Goal: Information Seeking & Learning: Learn about a topic

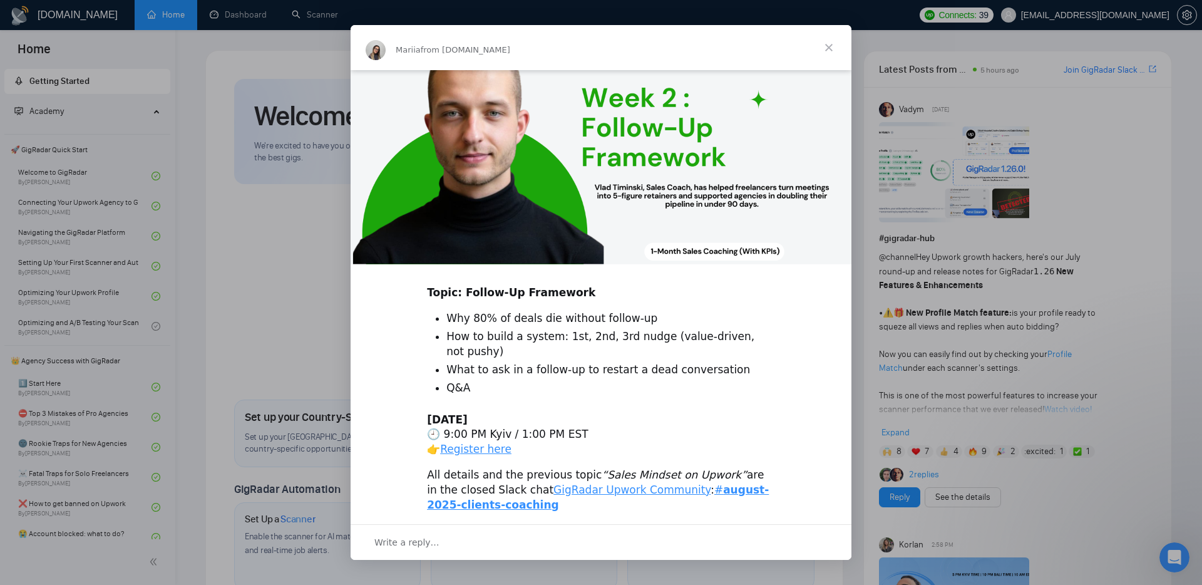
scroll to position [270, 0]
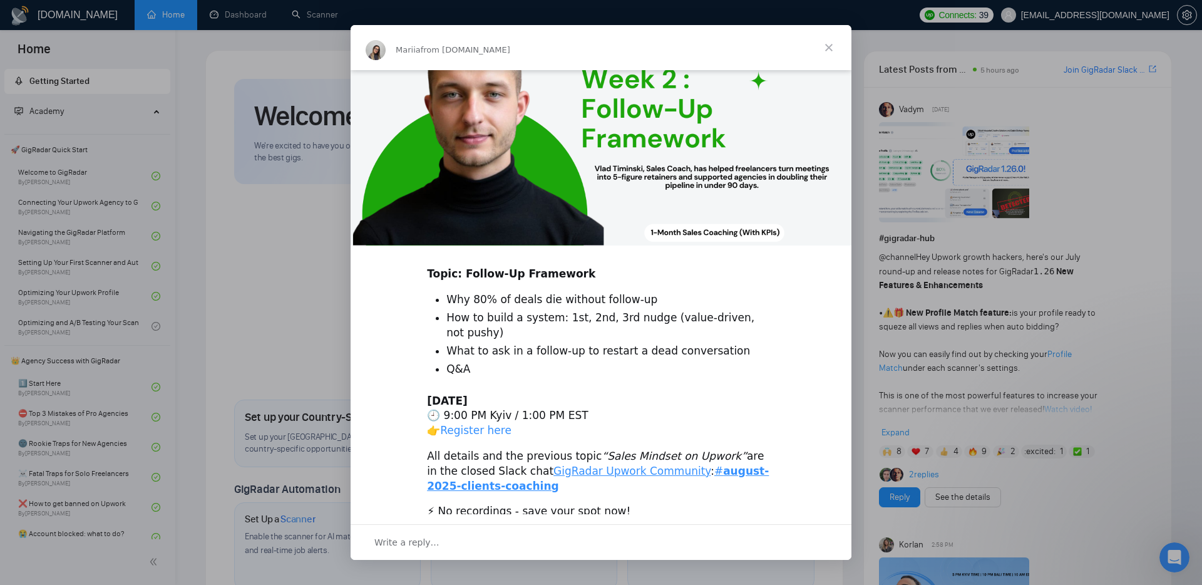
click at [466, 424] on link "Register here" at bounding box center [475, 430] width 71 height 13
click at [827, 44] on span "Close" at bounding box center [828, 47] width 45 height 45
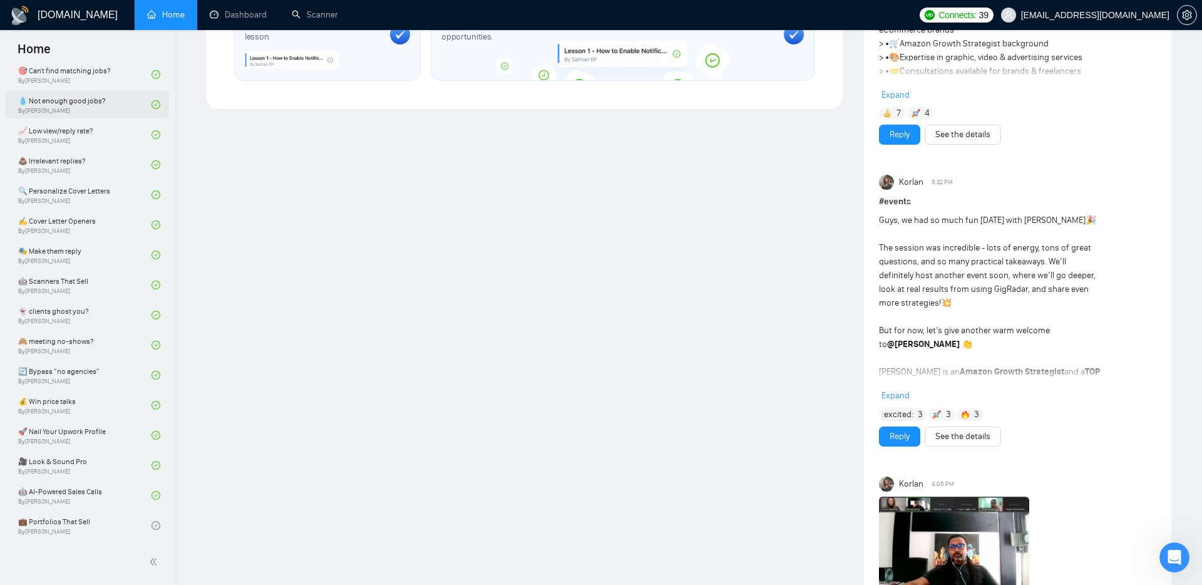
scroll to position [774, 0]
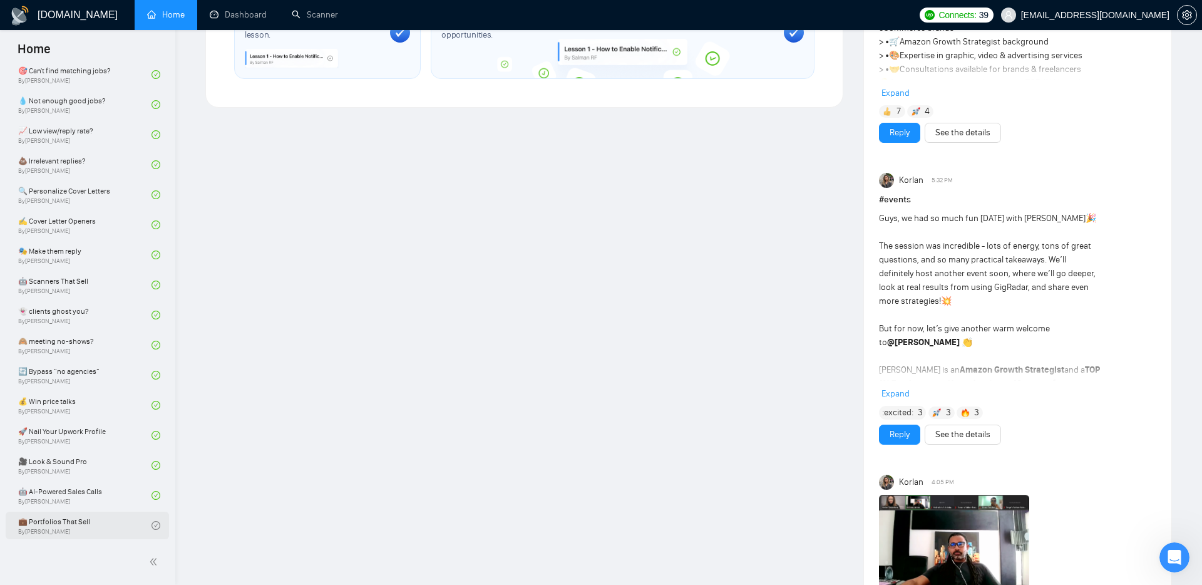
click at [48, 528] on link "💼 Portfolios That Sell By [PERSON_NAME]" at bounding box center [84, 525] width 133 height 28
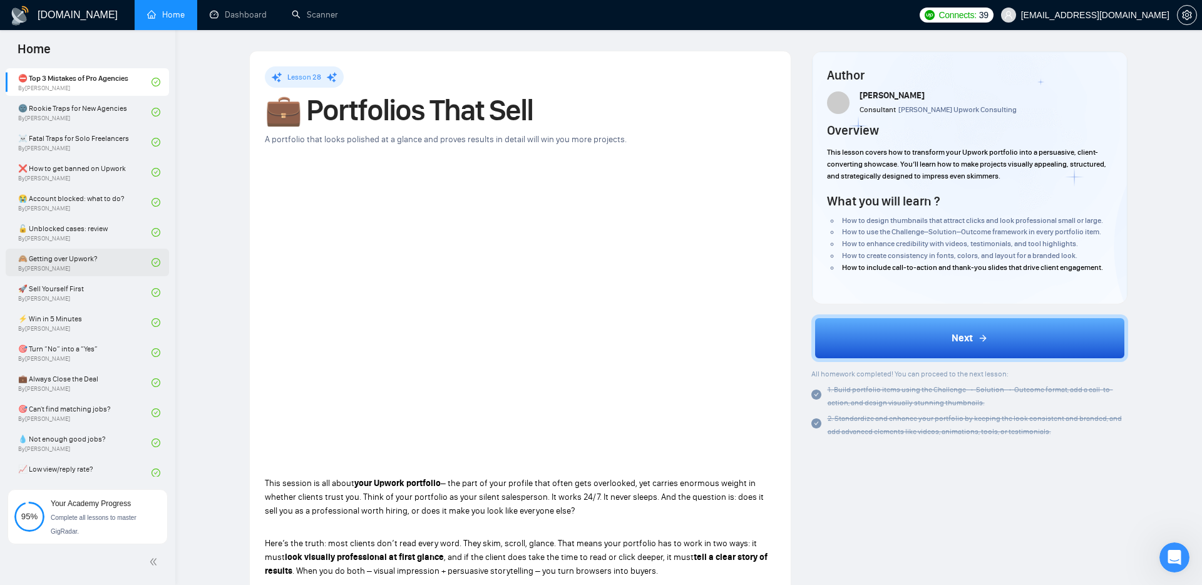
scroll to position [329, 0]
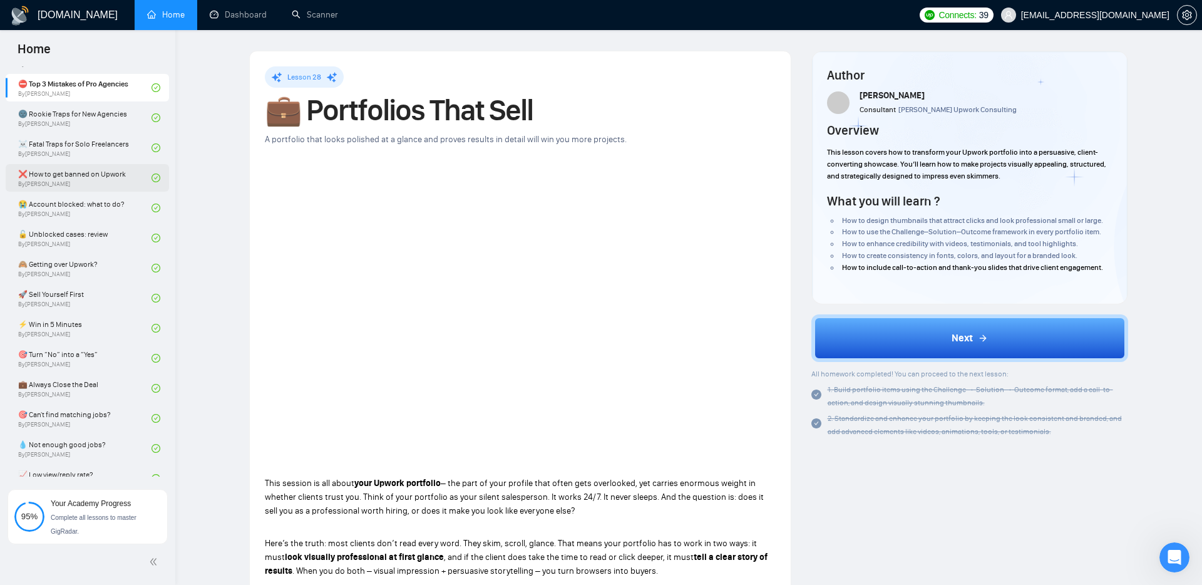
click at [64, 176] on link "❌ How to get banned on Upwork By [PERSON_NAME]" at bounding box center [84, 178] width 133 height 28
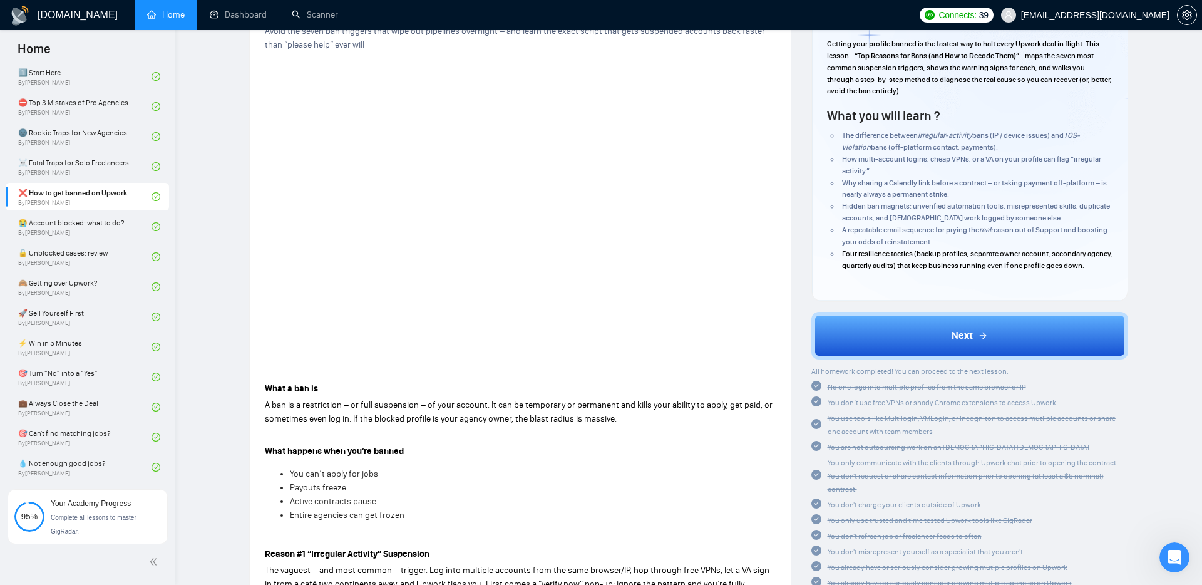
scroll to position [300, 0]
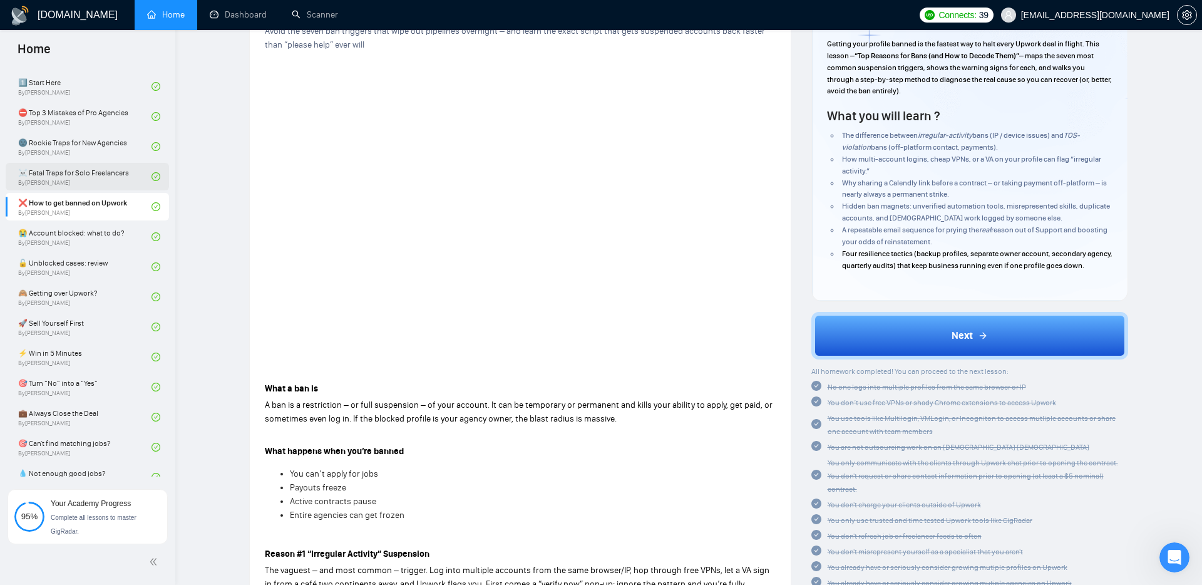
click at [66, 176] on link "☠️ Fatal Traps for Solo Freelancers By [PERSON_NAME]" at bounding box center [84, 177] width 133 height 28
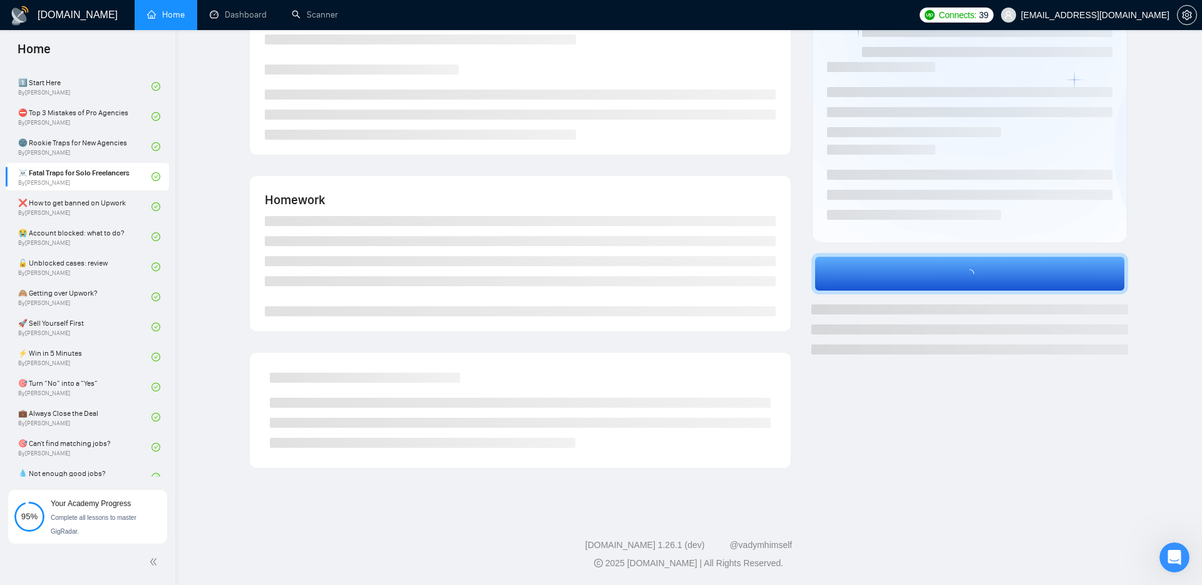
scroll to position [108, 0]
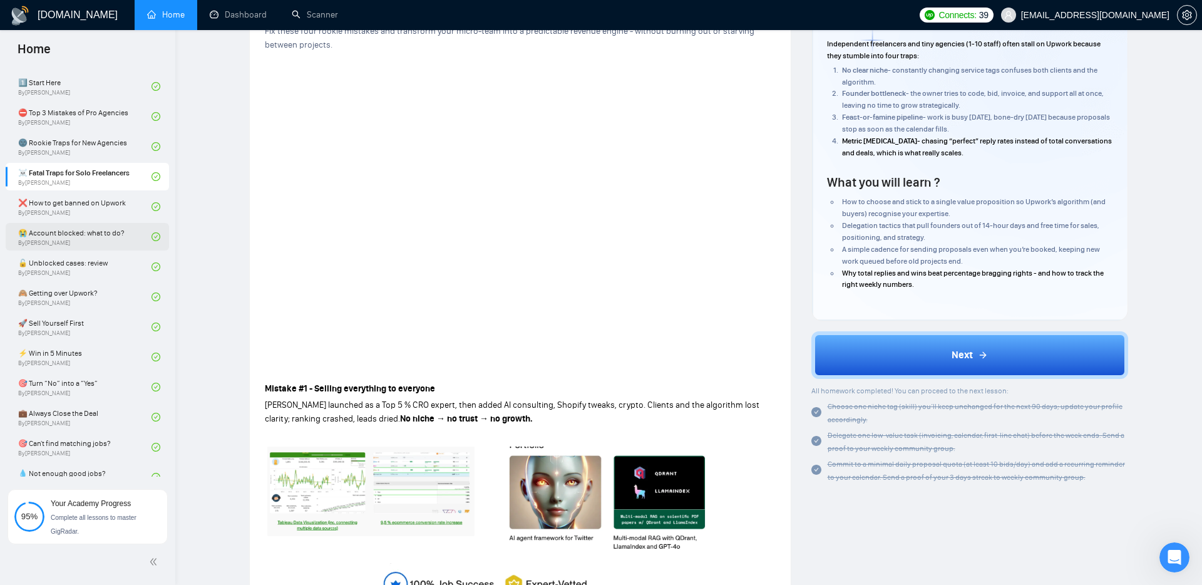
click at [42, 232] on link "😭 Account blocked: what to do? By [PERSON_NAME]" at bounding box center [84, 237] width 133 height 28
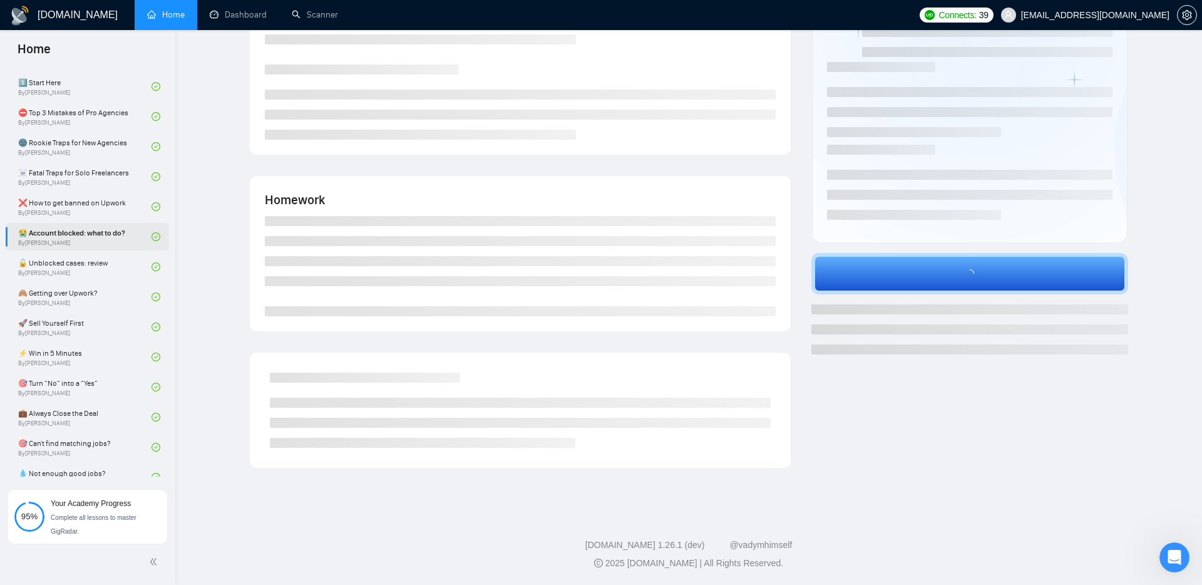
scroll to position [97, 0]
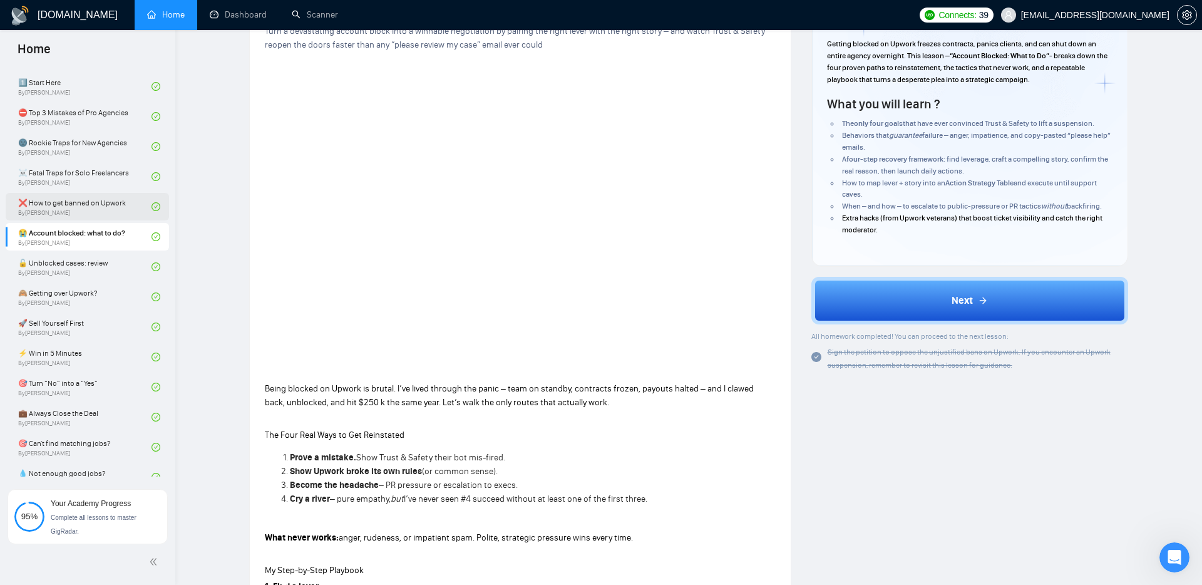
click at [59, 210] on link "❌ How to get banned on Upwork By [PERSON_NAME]" at bounding box center [84, 207] width 133 height 28
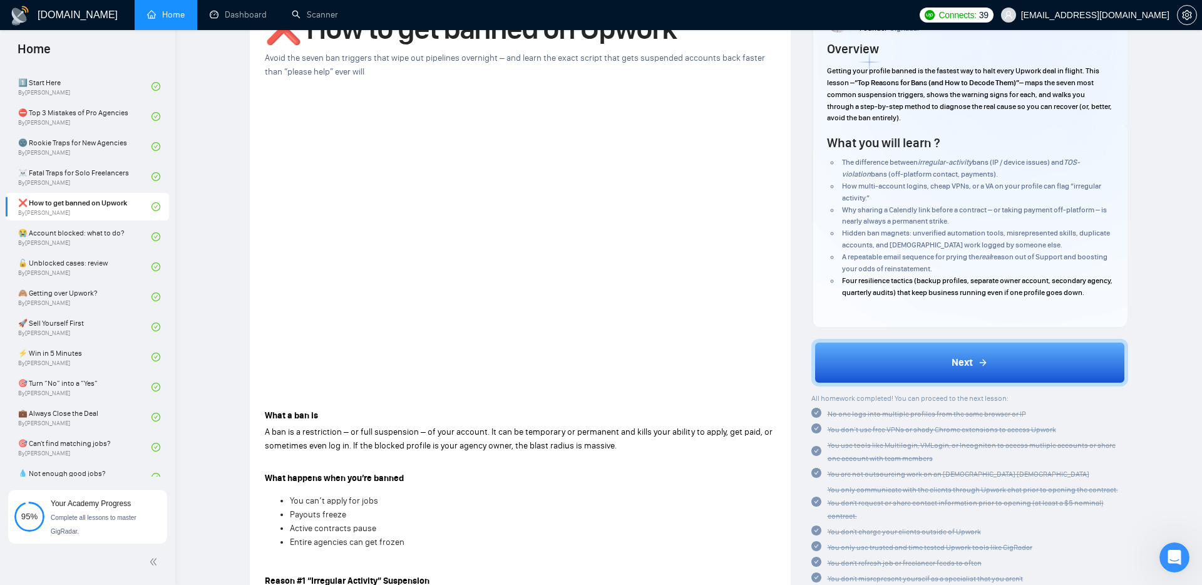
scroll to position [59, 0]
